Goal: Obtain resource: Obtain resource

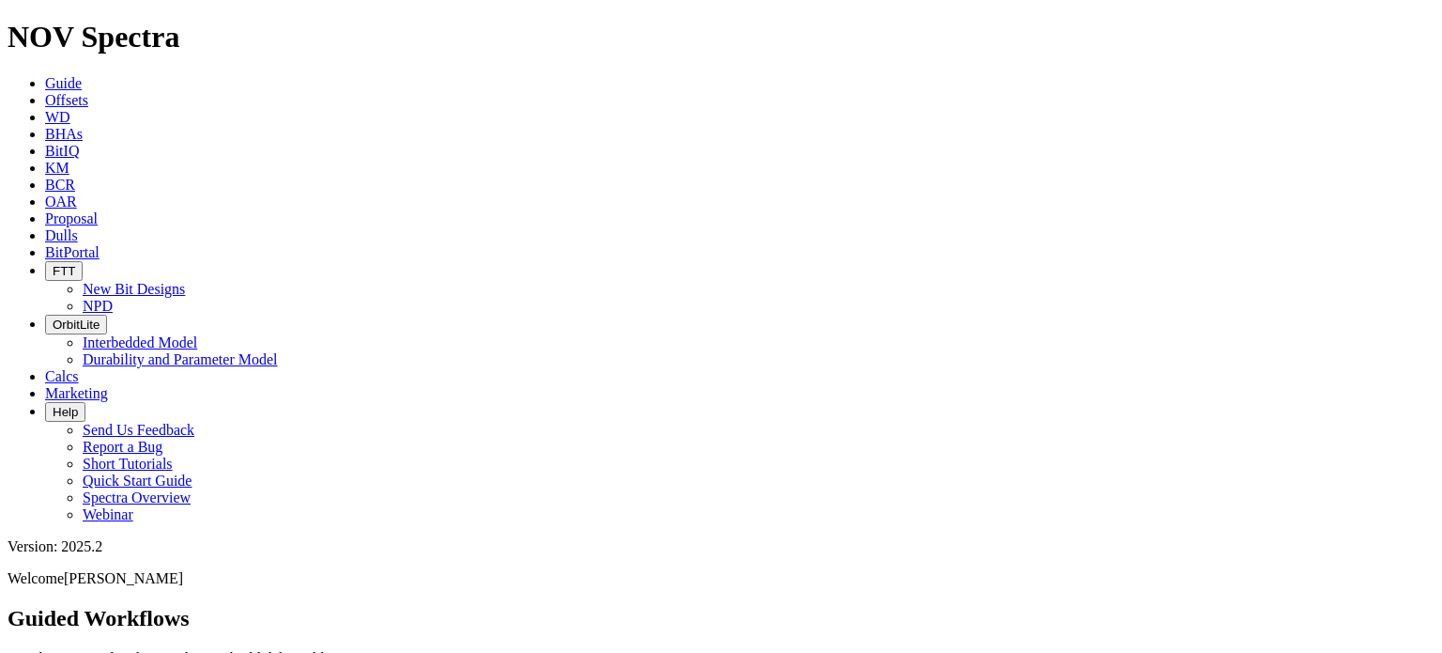
click at [45, 92] on icon at bounding box center [45, 100] width 0 height 16
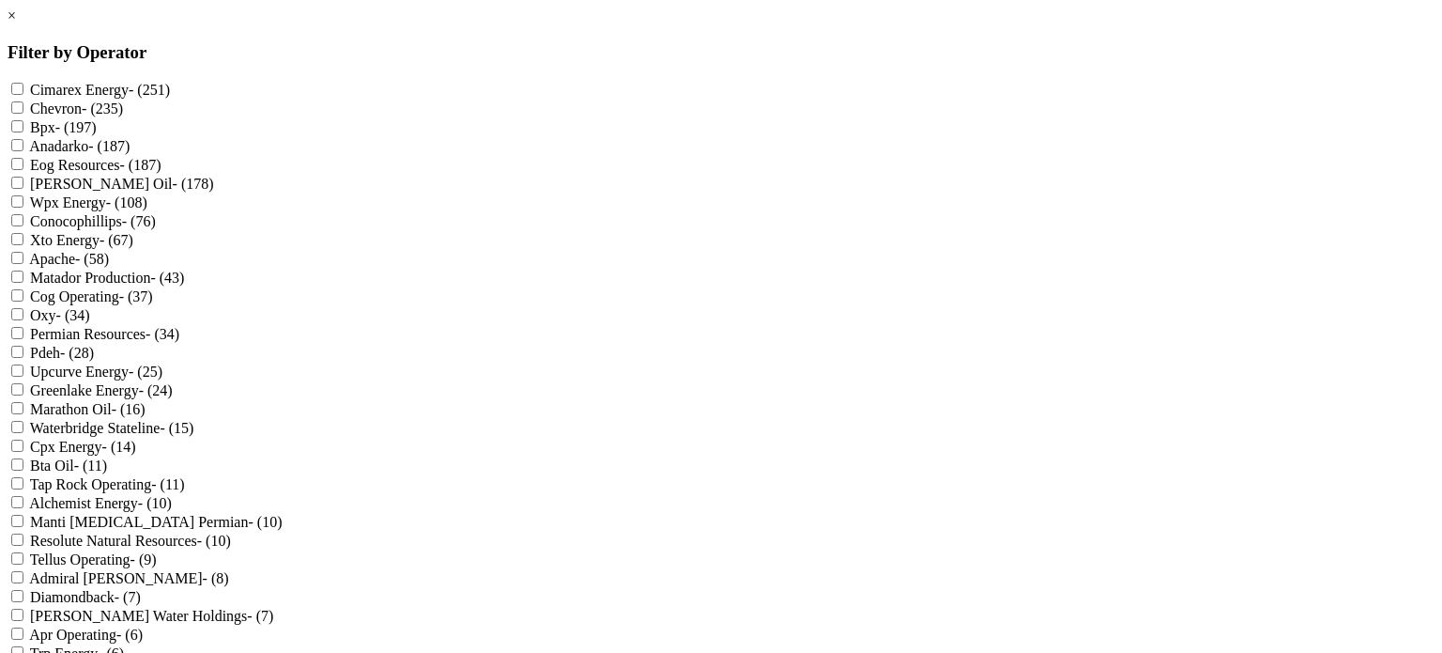
click at [1059, 269] on div "× Filter by Operator Cimarex Energy - (251) Chevron - (235) Bpx - (197) Anadark…" at bounding box center [721, 617] width 1427 height 1219
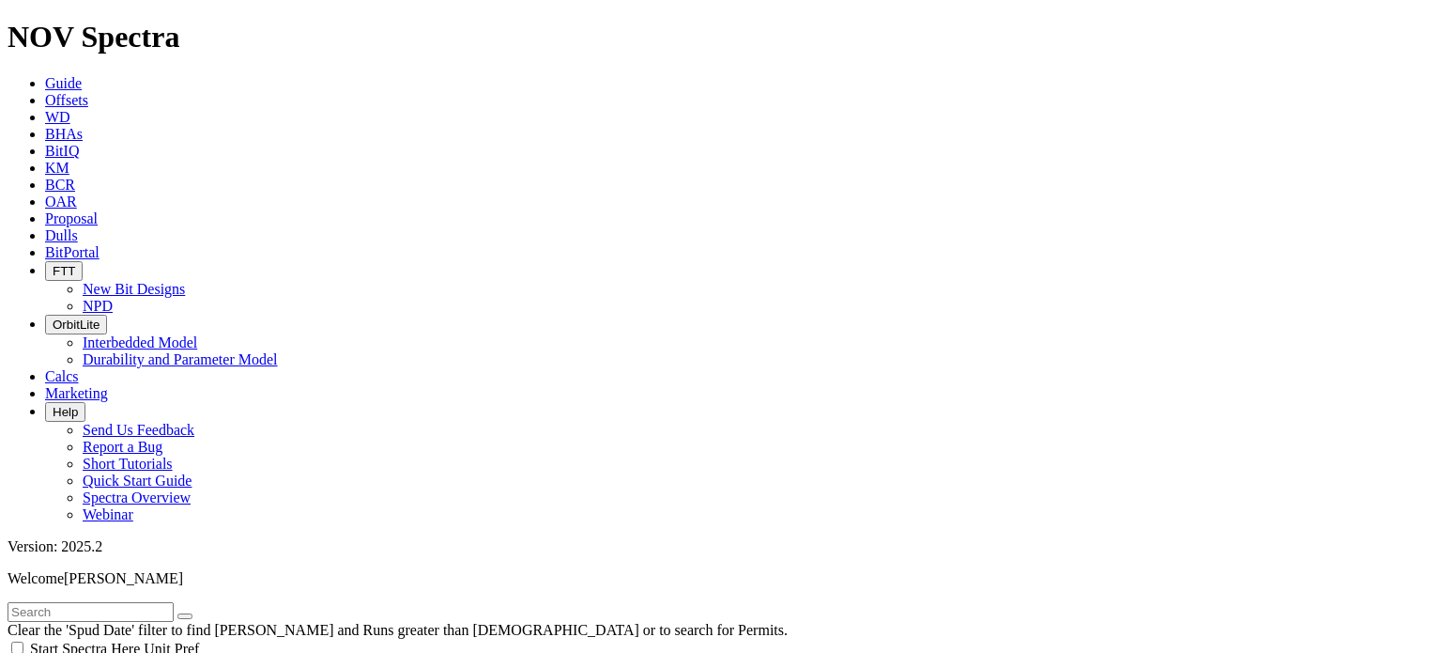
scroll to position [499, 0]
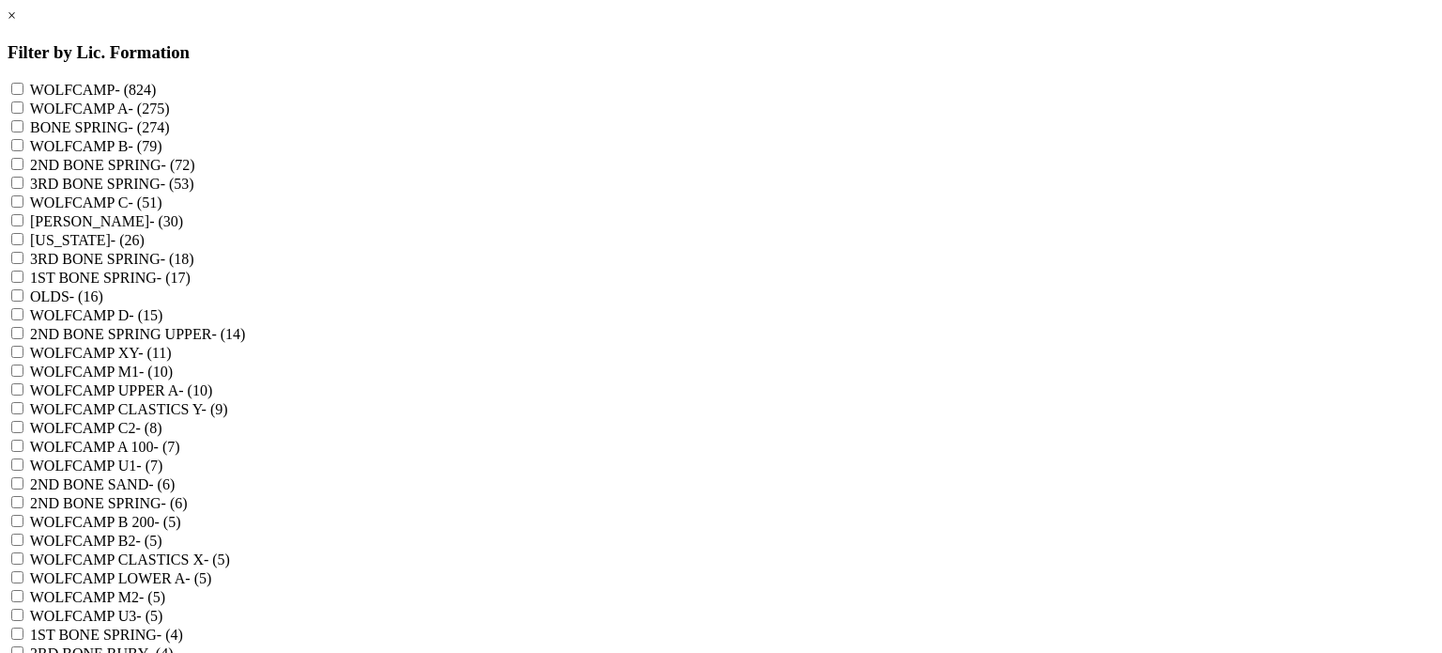
scroll to position [616, 0]
checkbox CARB "true"
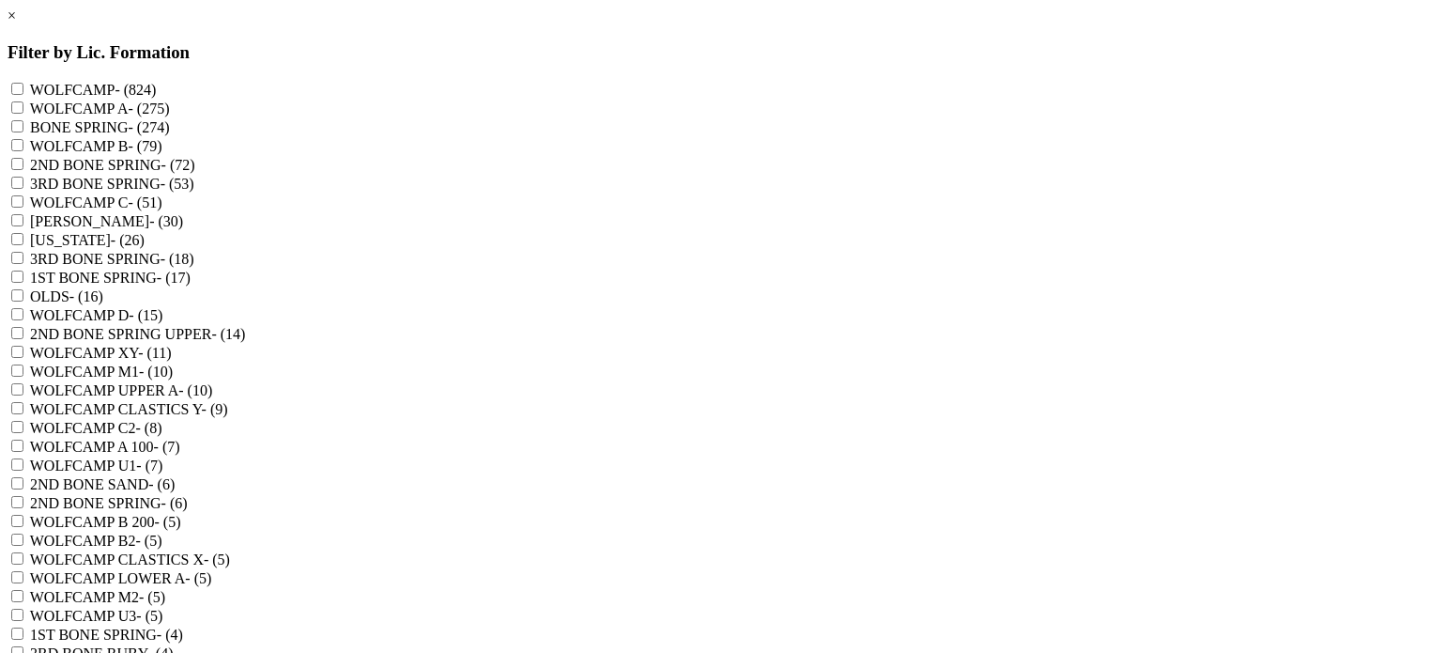
checkbox B "true"
checkbox SAND "true"
checkbox SHALE "true"
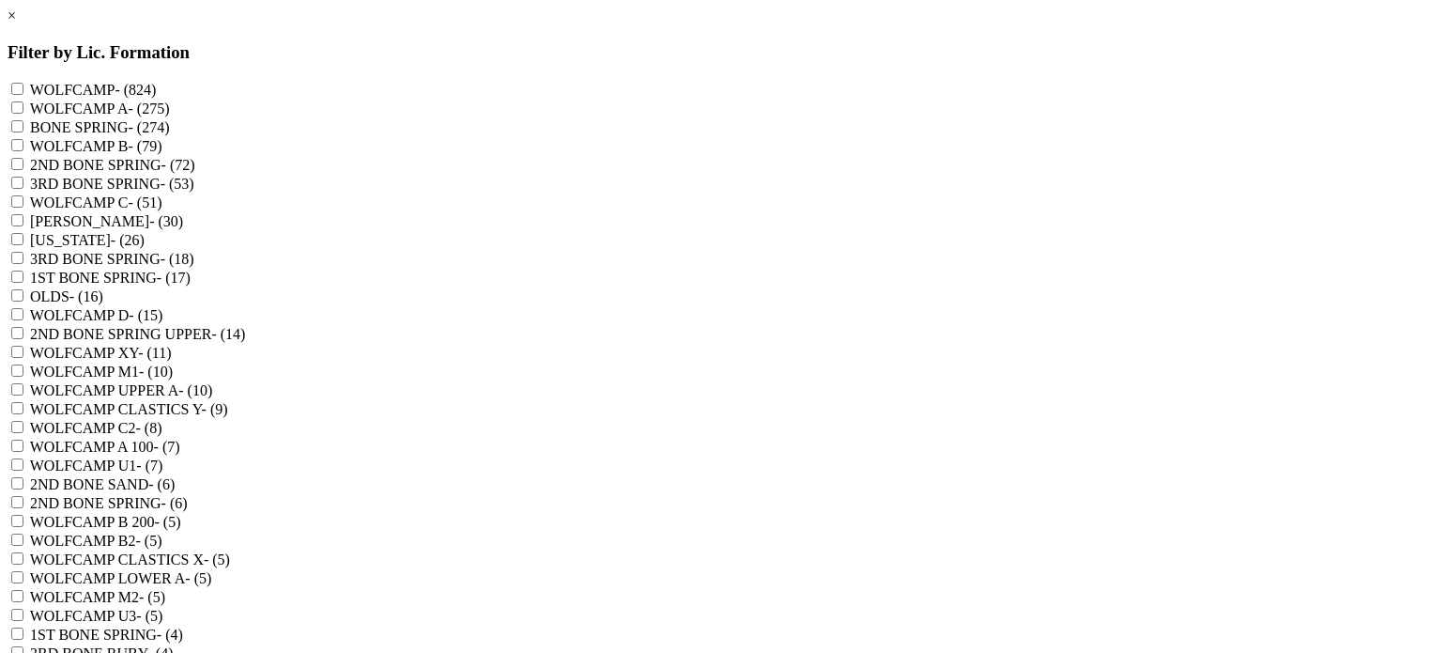
checkbox CARB "true"
checkbox SHALE "true"
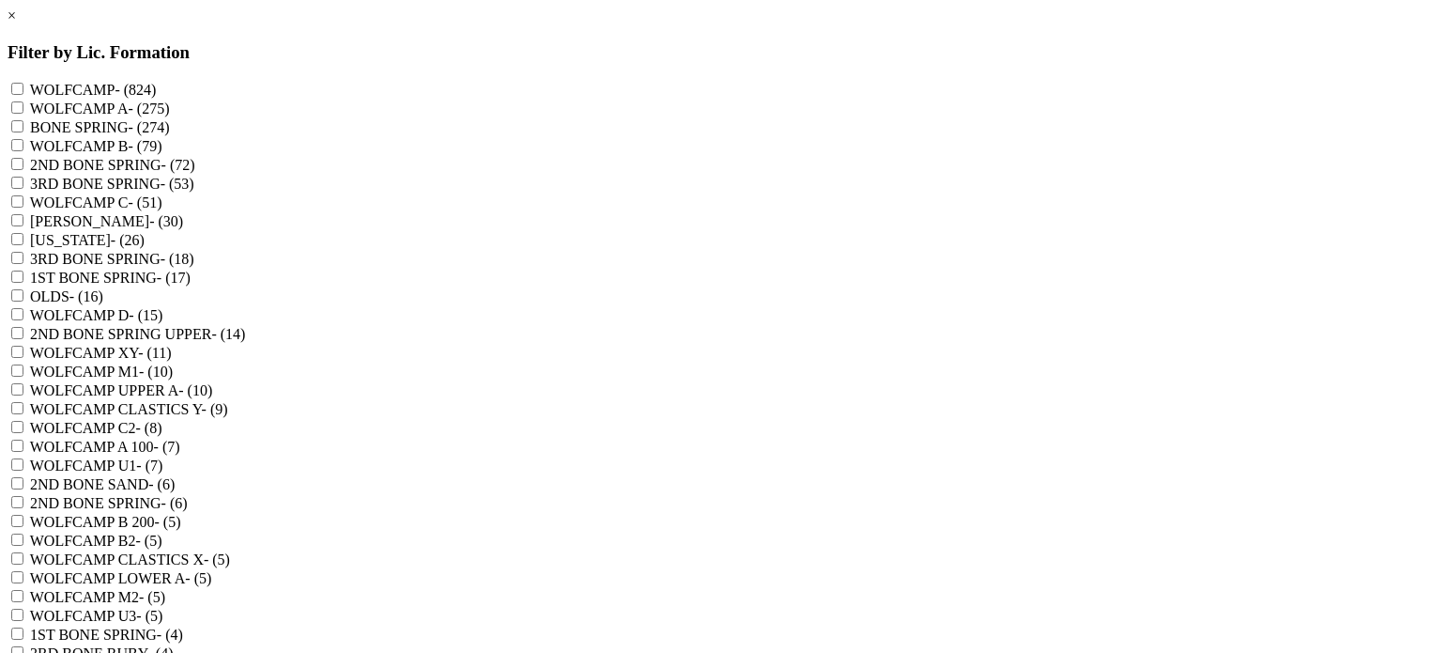
checkbox LIME "true"
click at [23, 646] on RUBY "3RD BONE RUBY - (4)" at bounding box center [17, 652] width 12 height 12
checkbox RUBY "true"
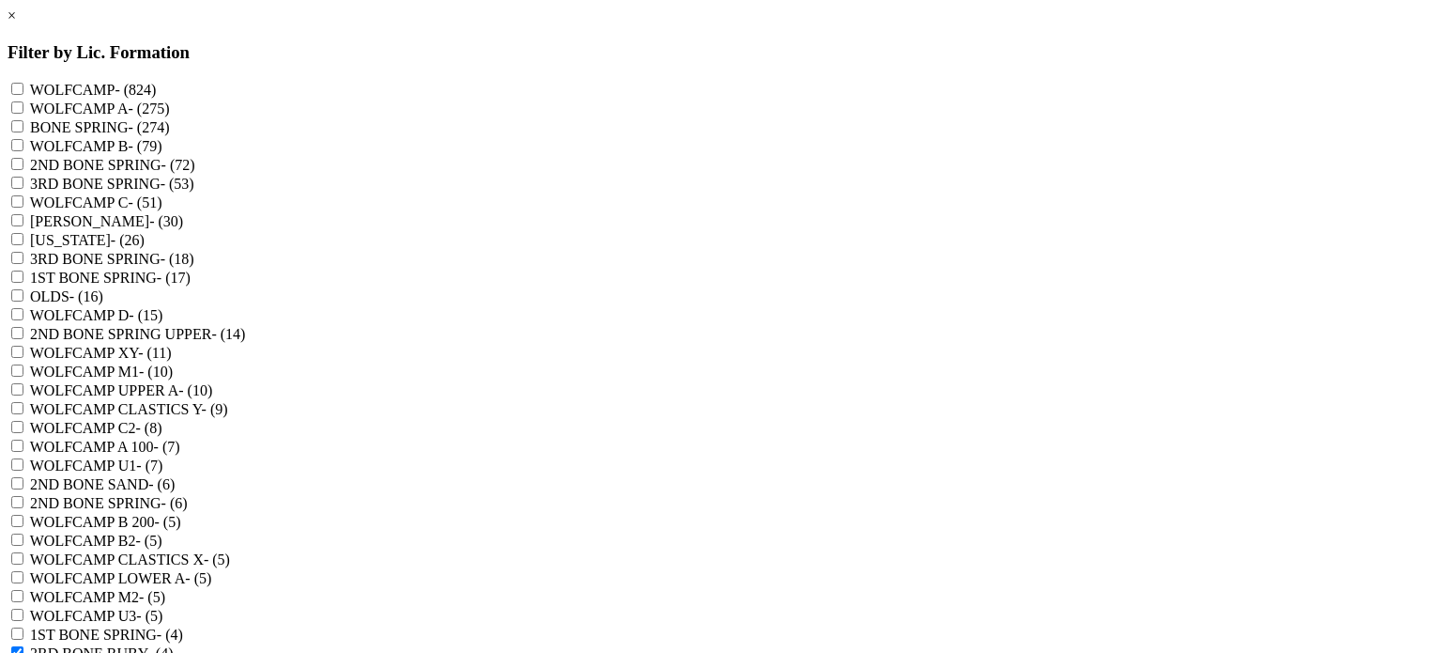
scroll to position [0, 0]
click at [23, 189] on SPRING "3RD BONE SPRING - (53)" at bounding box center [17, 183] width 12 height 12
checkbox SPRING "true"
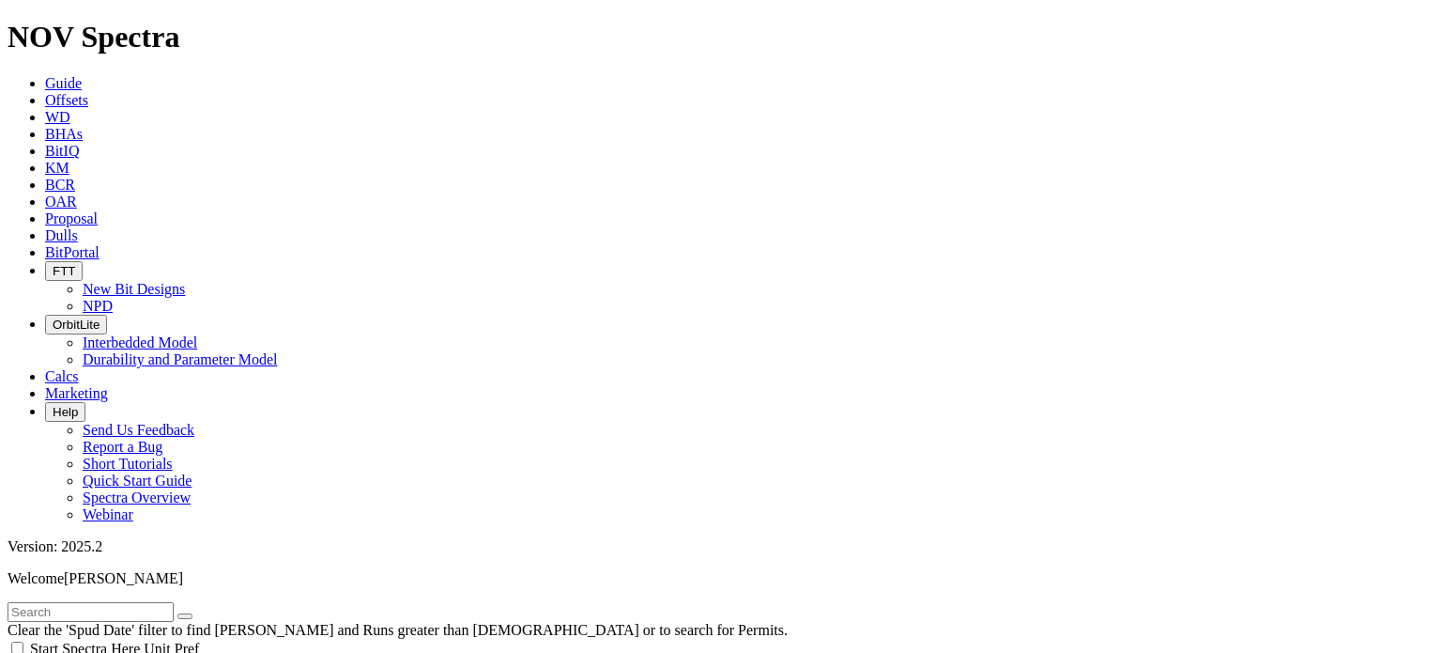
scroll to position [838, 0]
type input "6"
checkbox input "false"
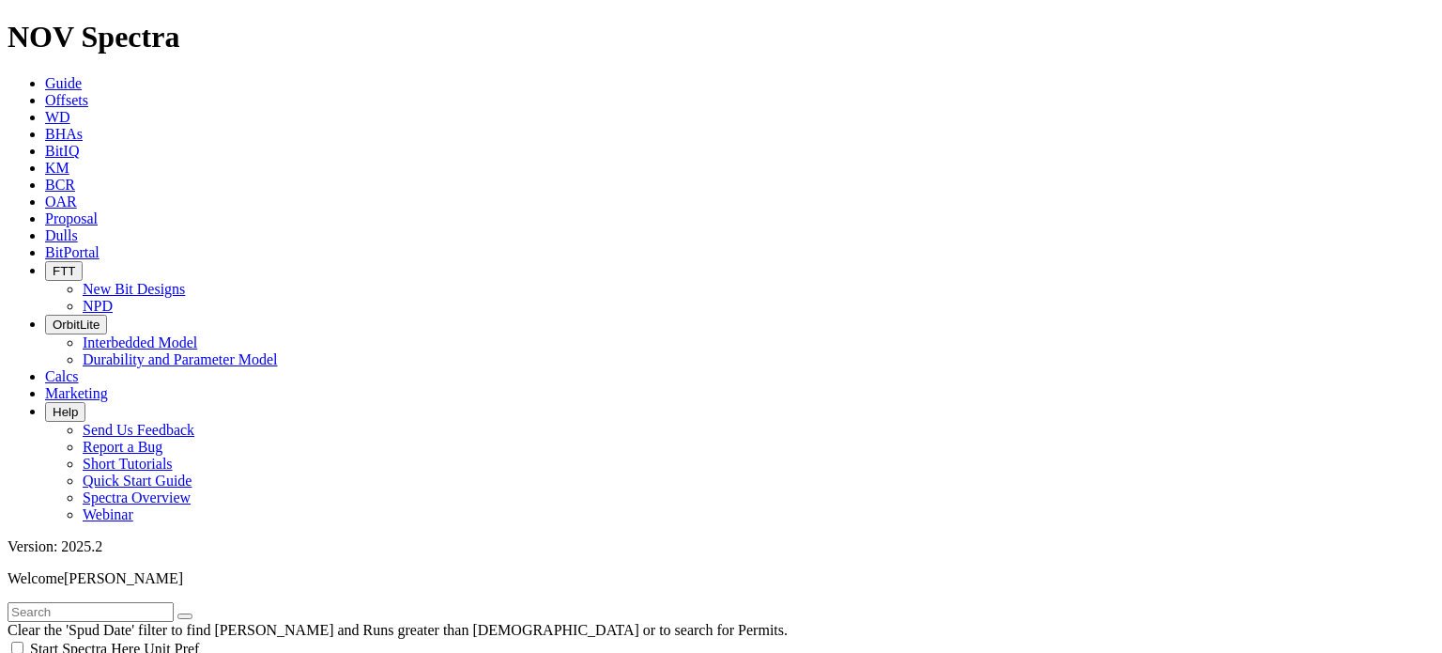
type input "6"
type input "7.88"
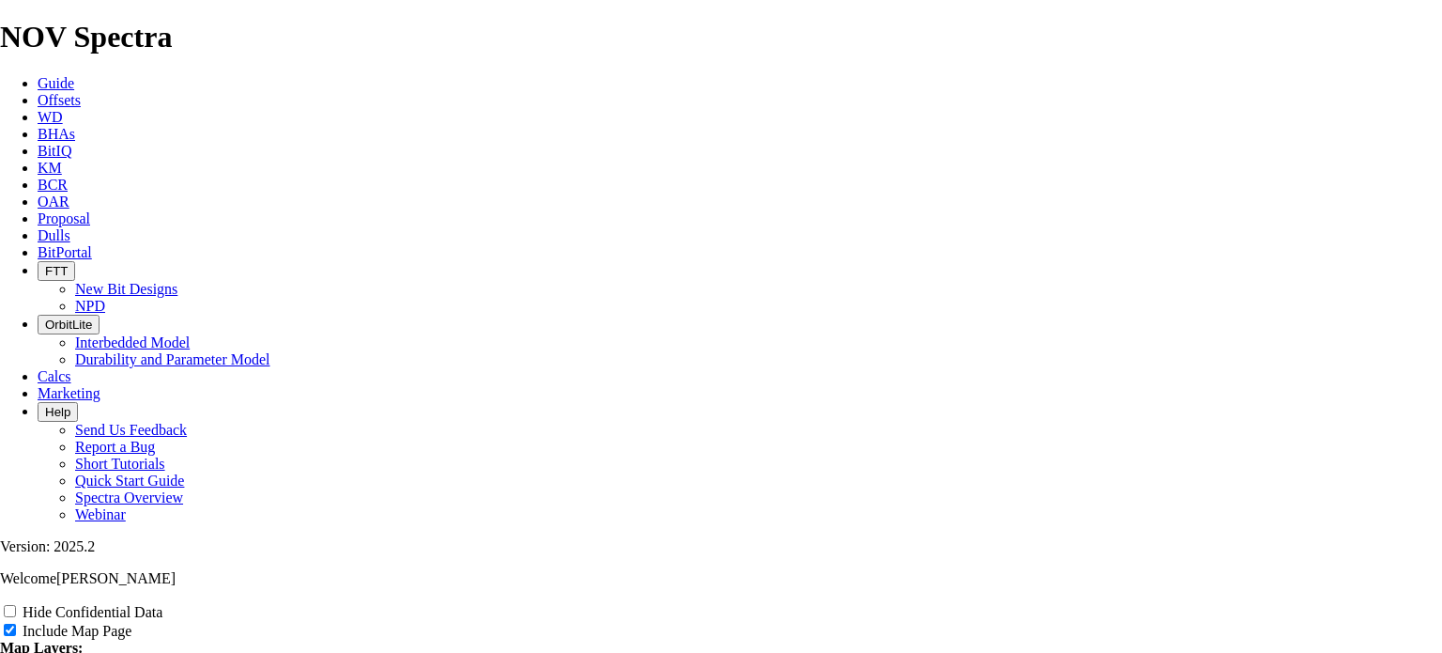
scroll to position [1743, 0]
